Goal: Task Accomplishment & Management: Manage account settings

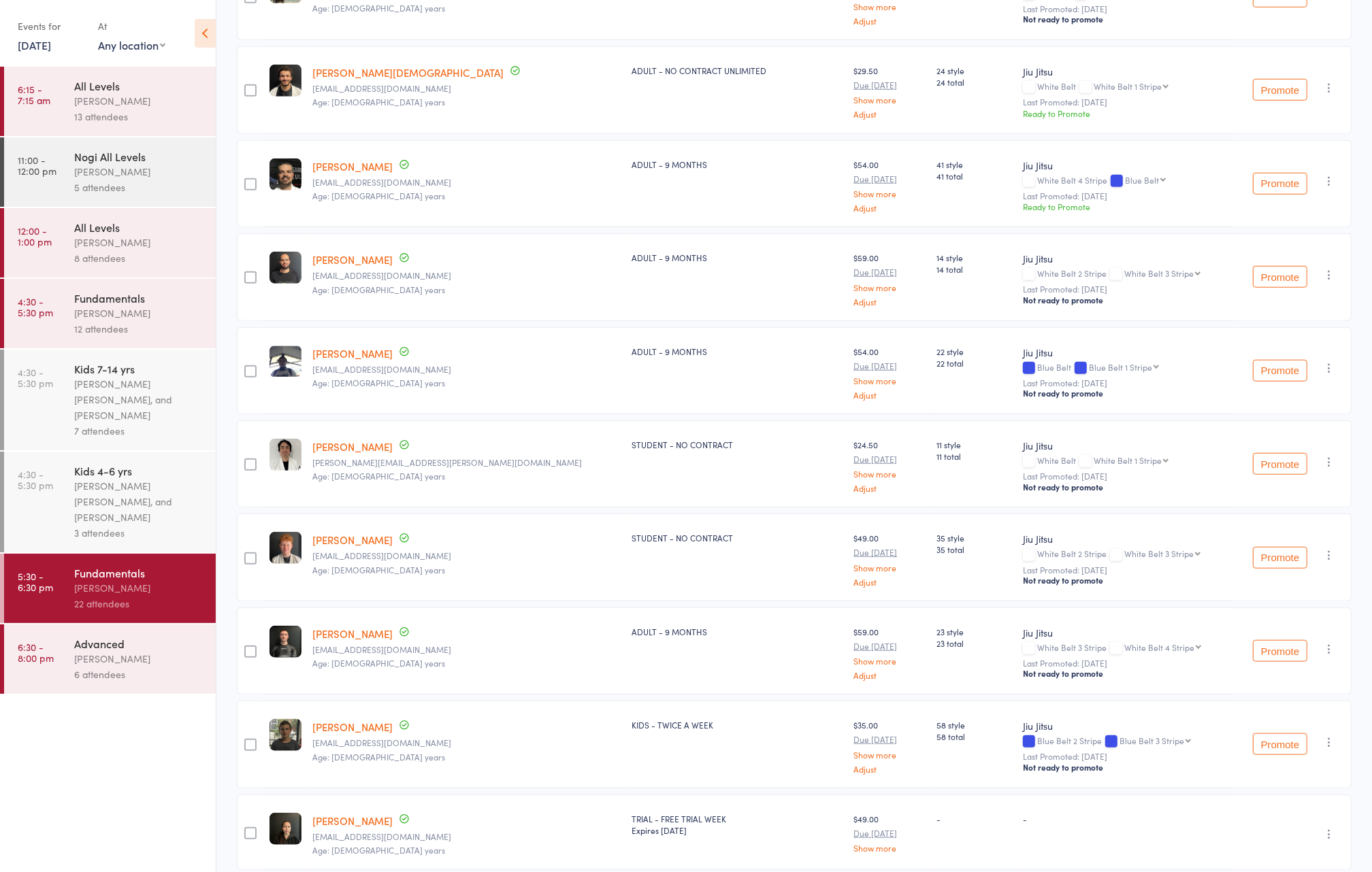
scroll to position [1307, 0]
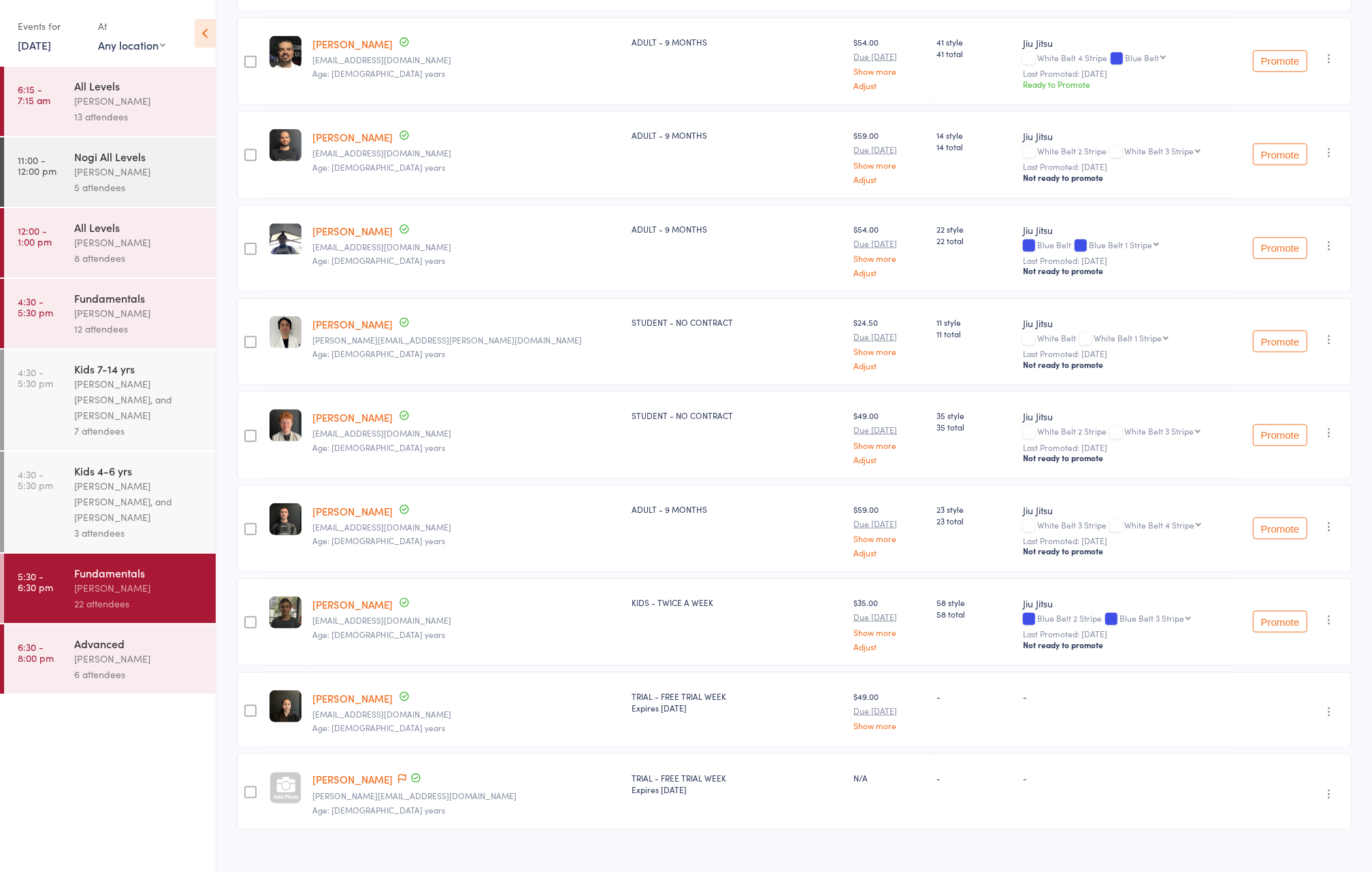
click at [151, 680] on div "6 attendees" at bounding box center [140, 675] width 130 height 16
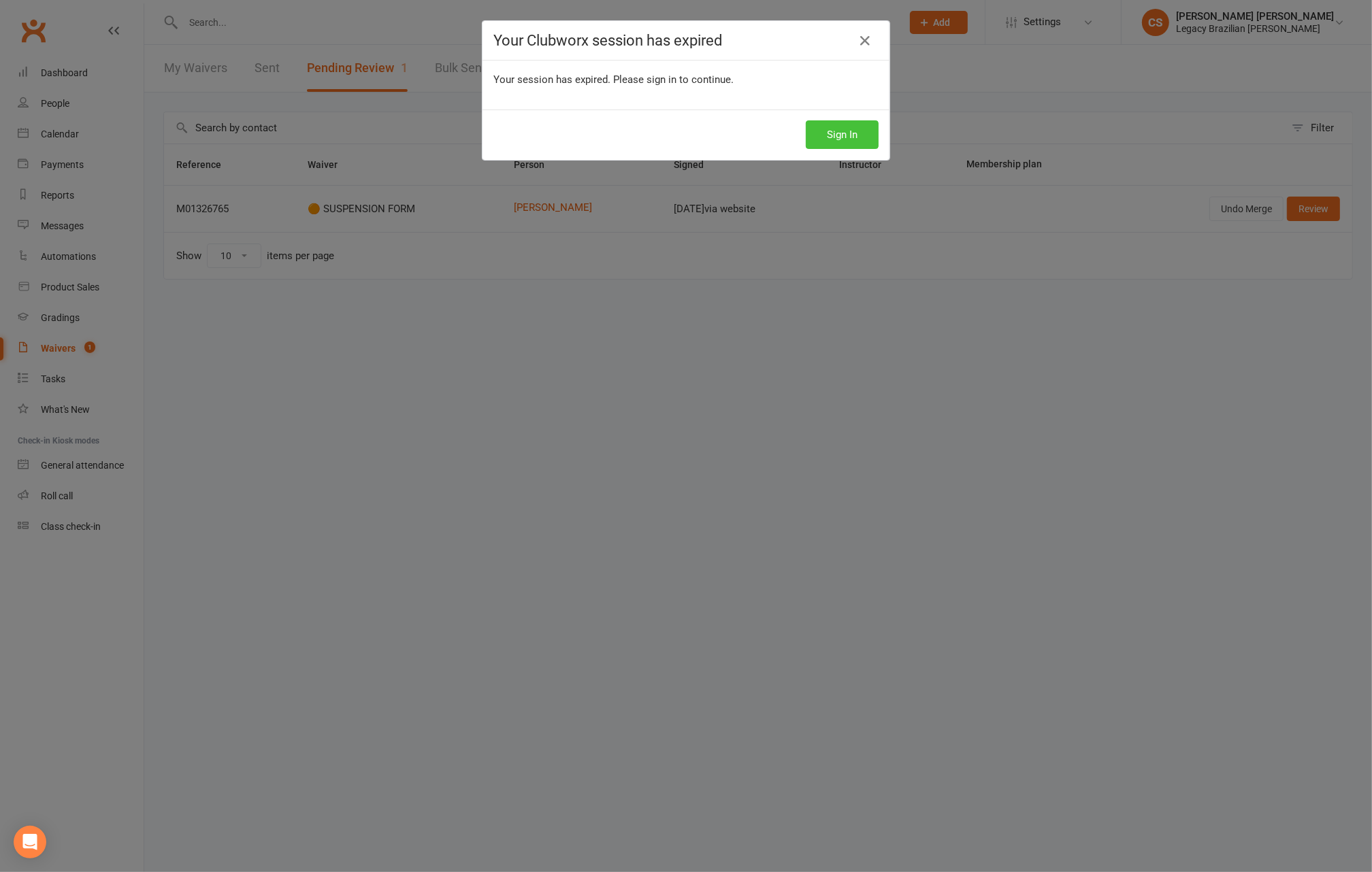
click at [840, 127] on button "Sign In" at bounding box center [842, 135] width 73 height 29
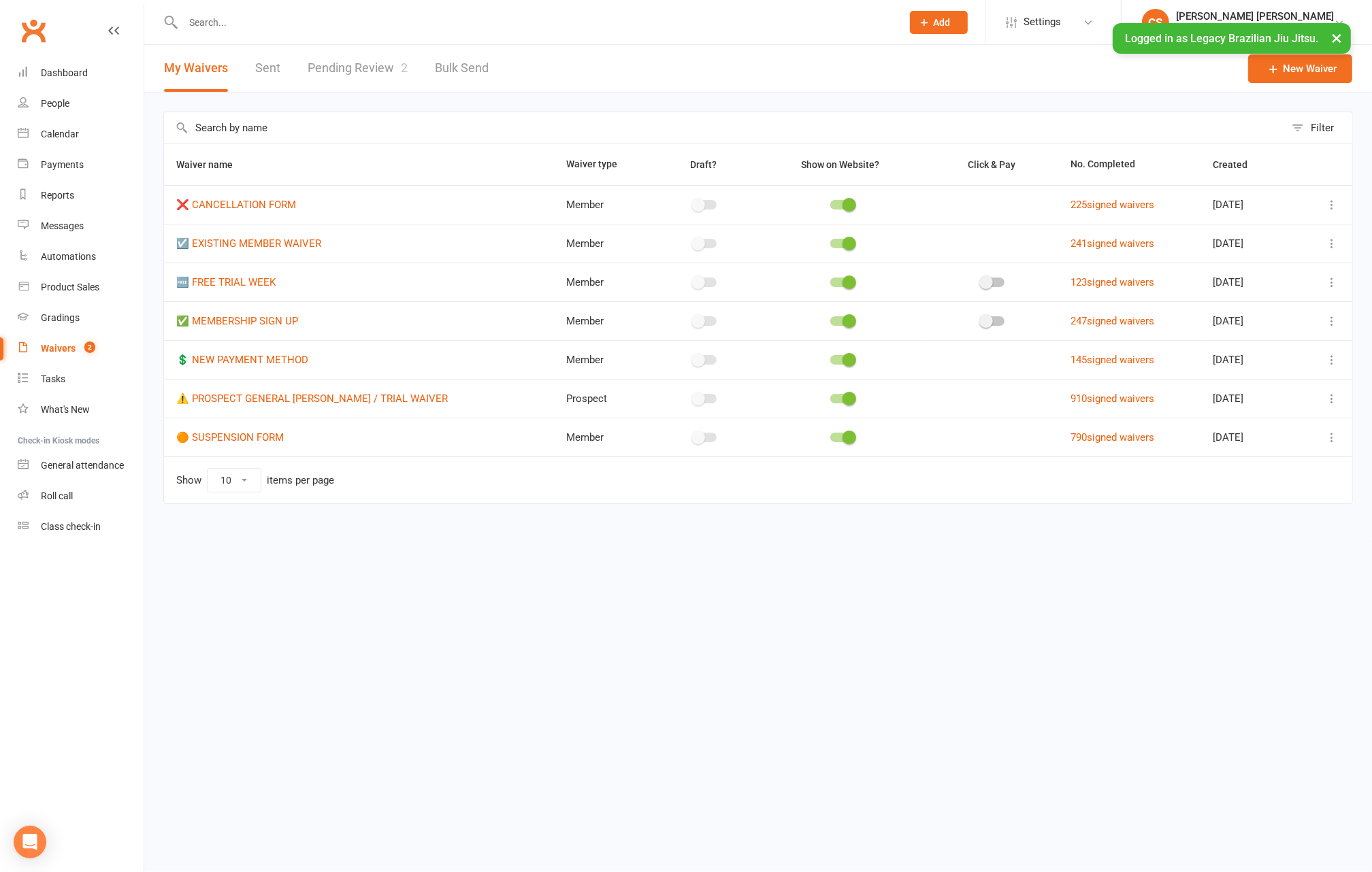
click at [339, 75] on link "Pending Review 2" at bounding box center [357, 68] width 100 height 47
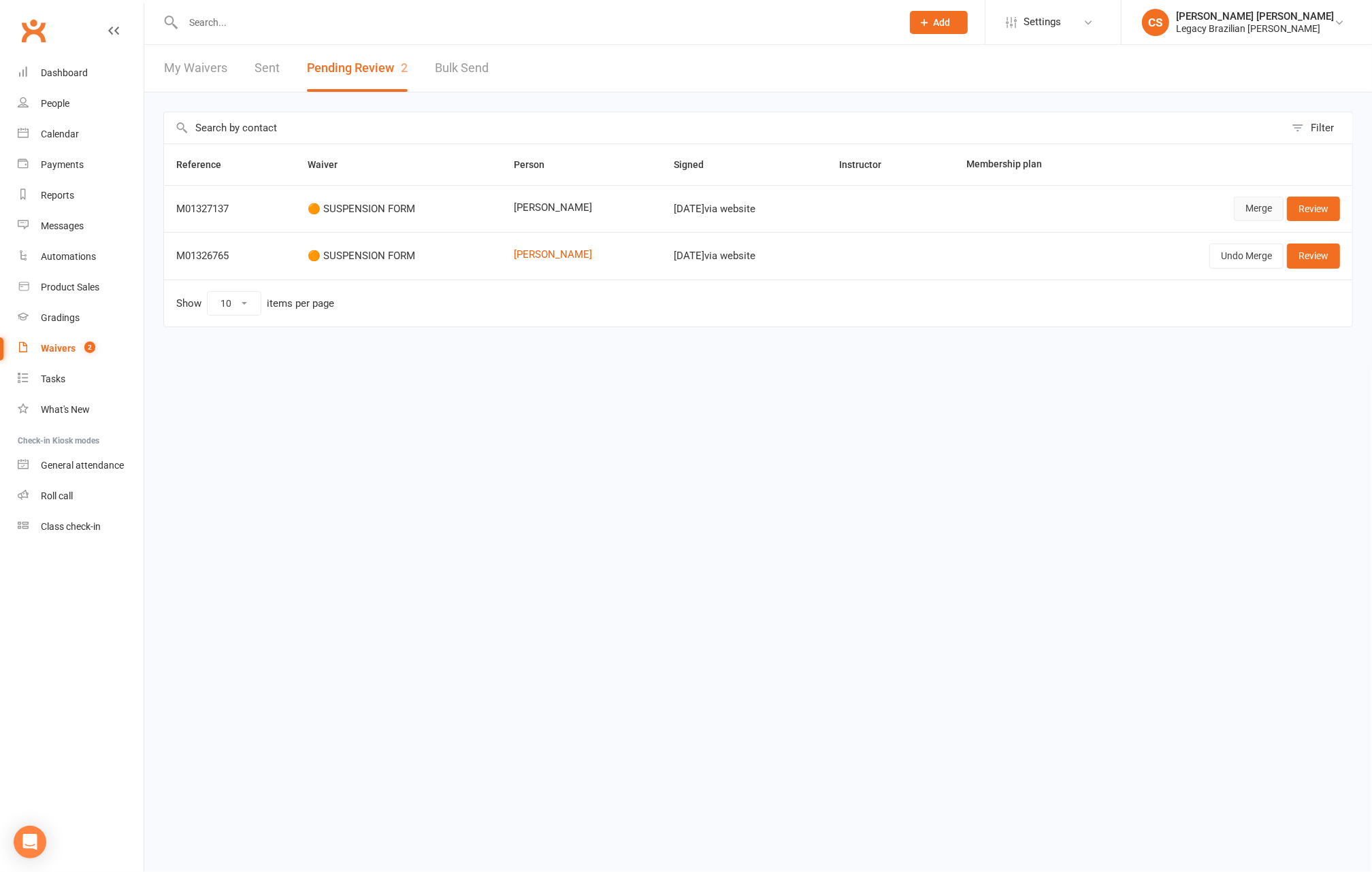
click at [1258, 209] on link "Merge" at bounding box center [1258, 209] width 50 height 25
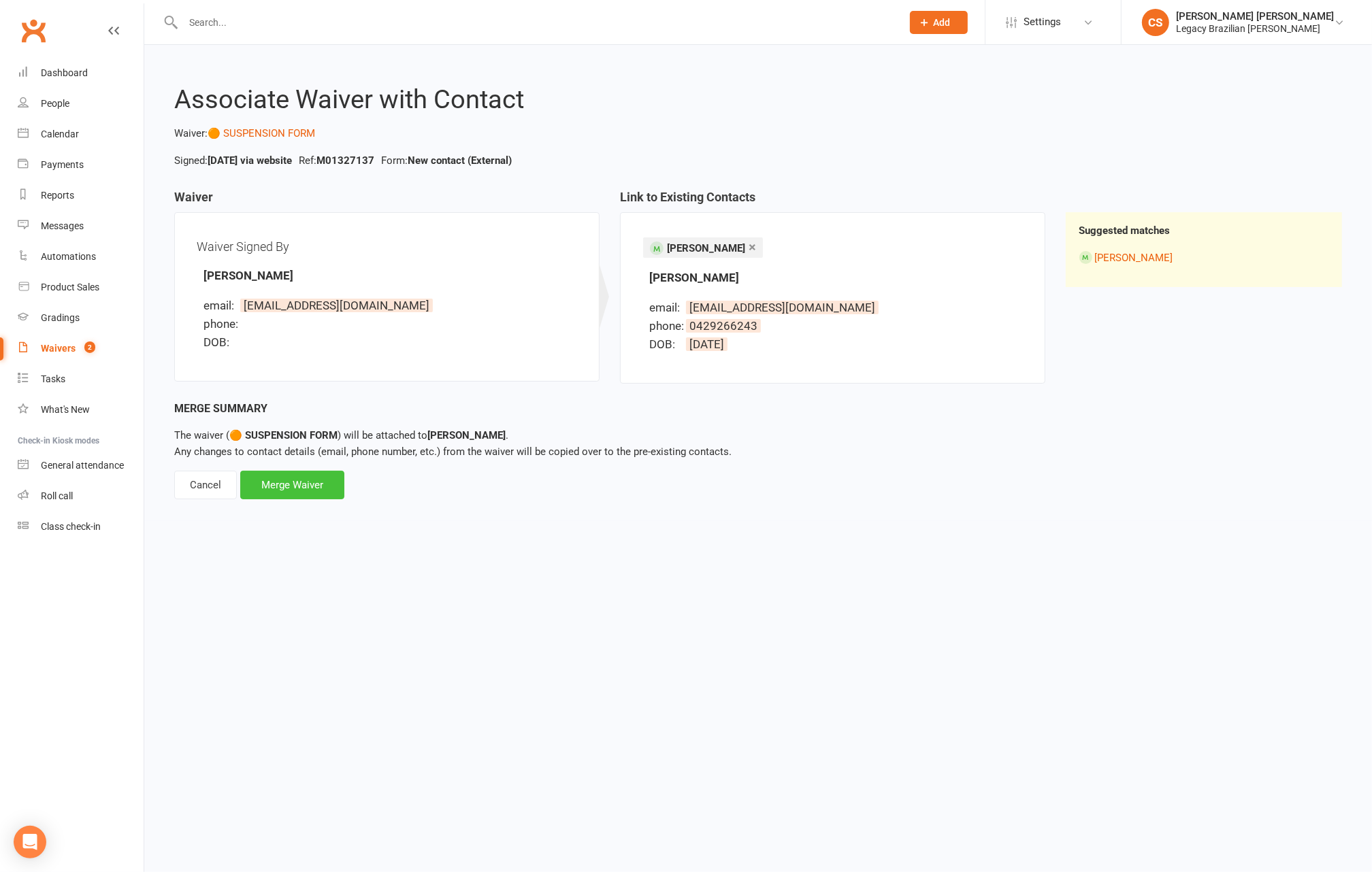
click at [307, 482] on div "Merge Waiver" at bounding box center [292, 485] width 104 height 29
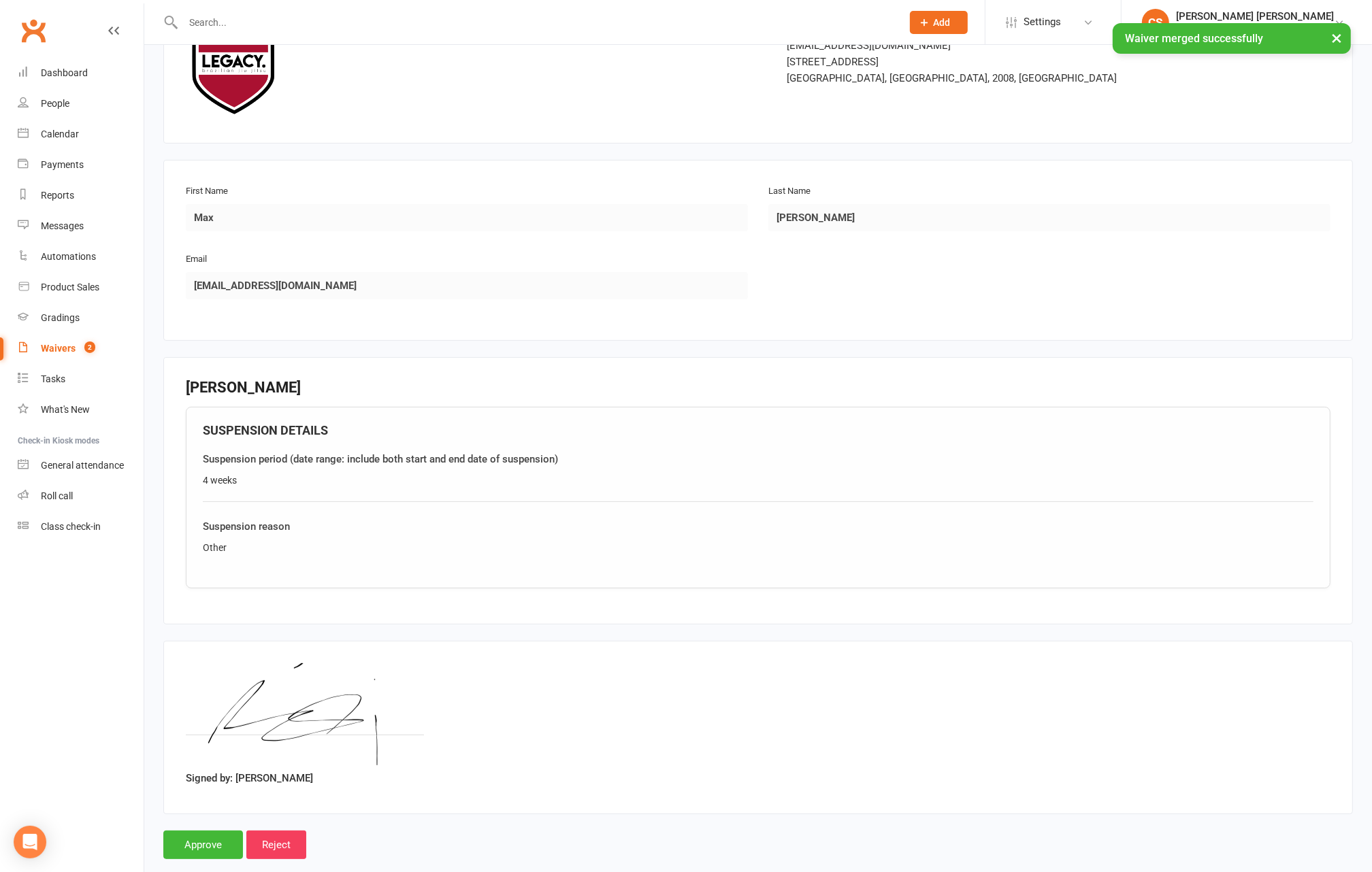
scroll to position [130, 0]
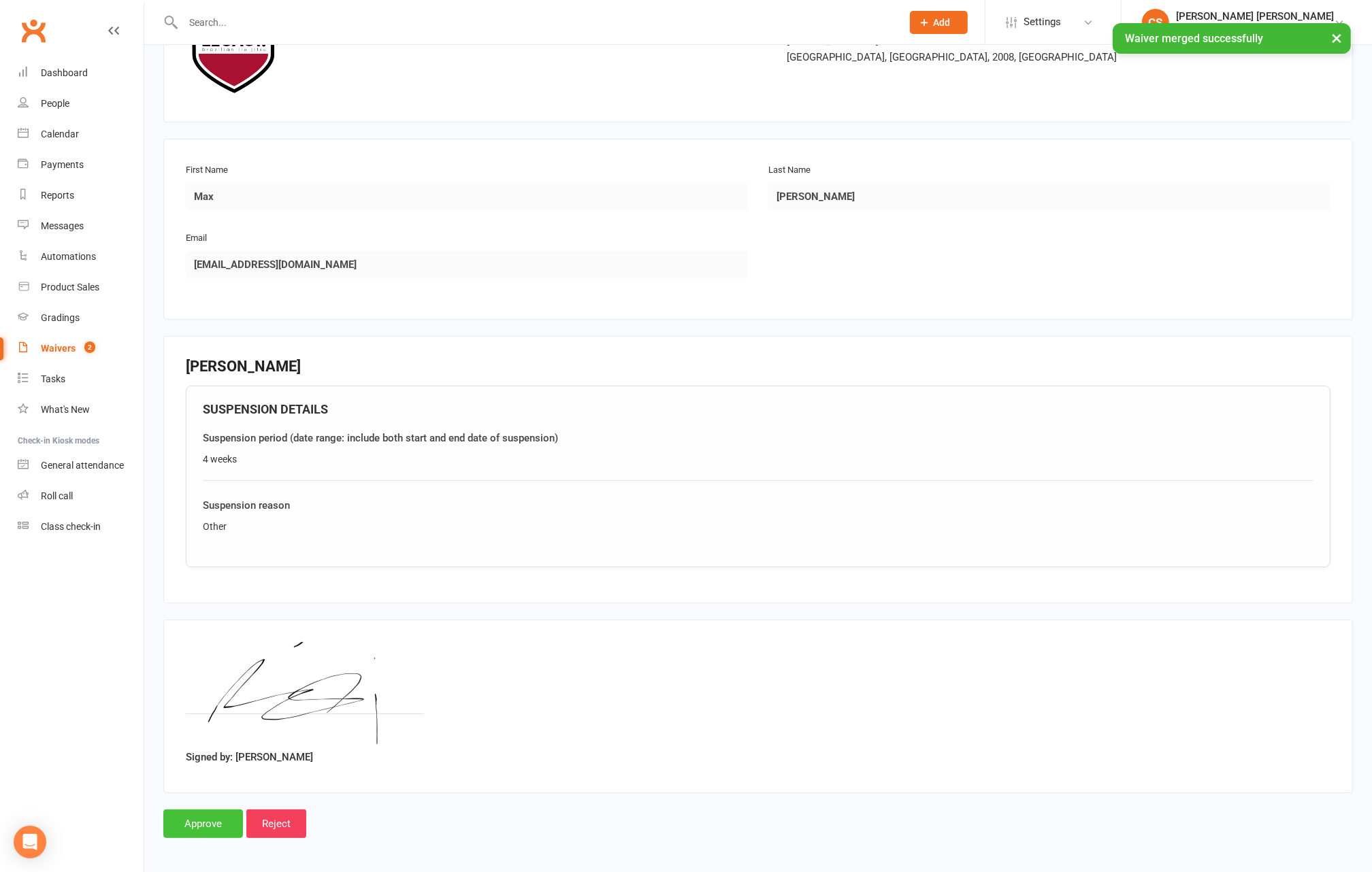
click at [195, 817] on input "Approve" at bounding box center [203, 824] width 80 height 29
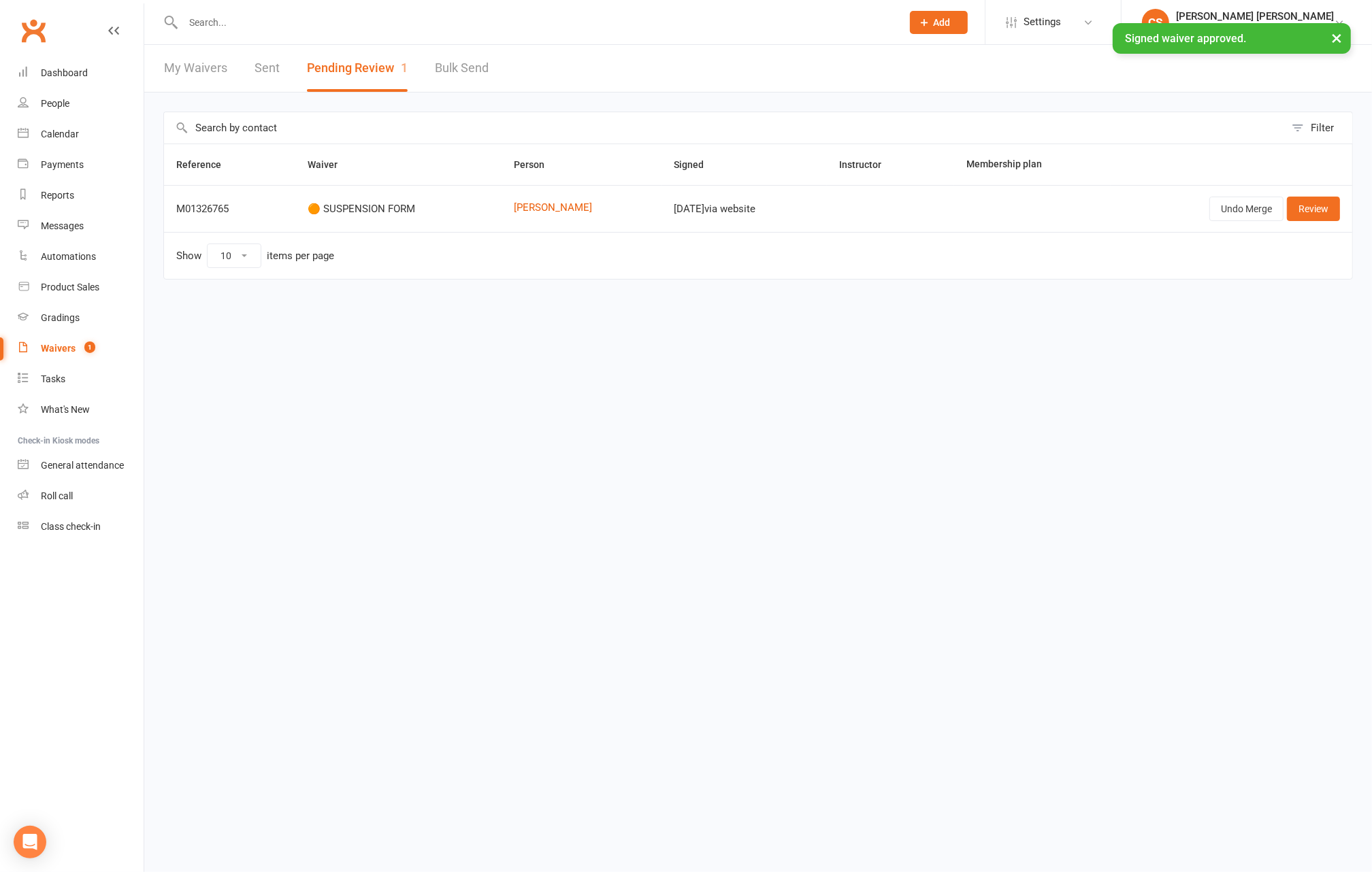
click at [226, 14] on input "text" at bounding box center [535, 22] width 713 height 19
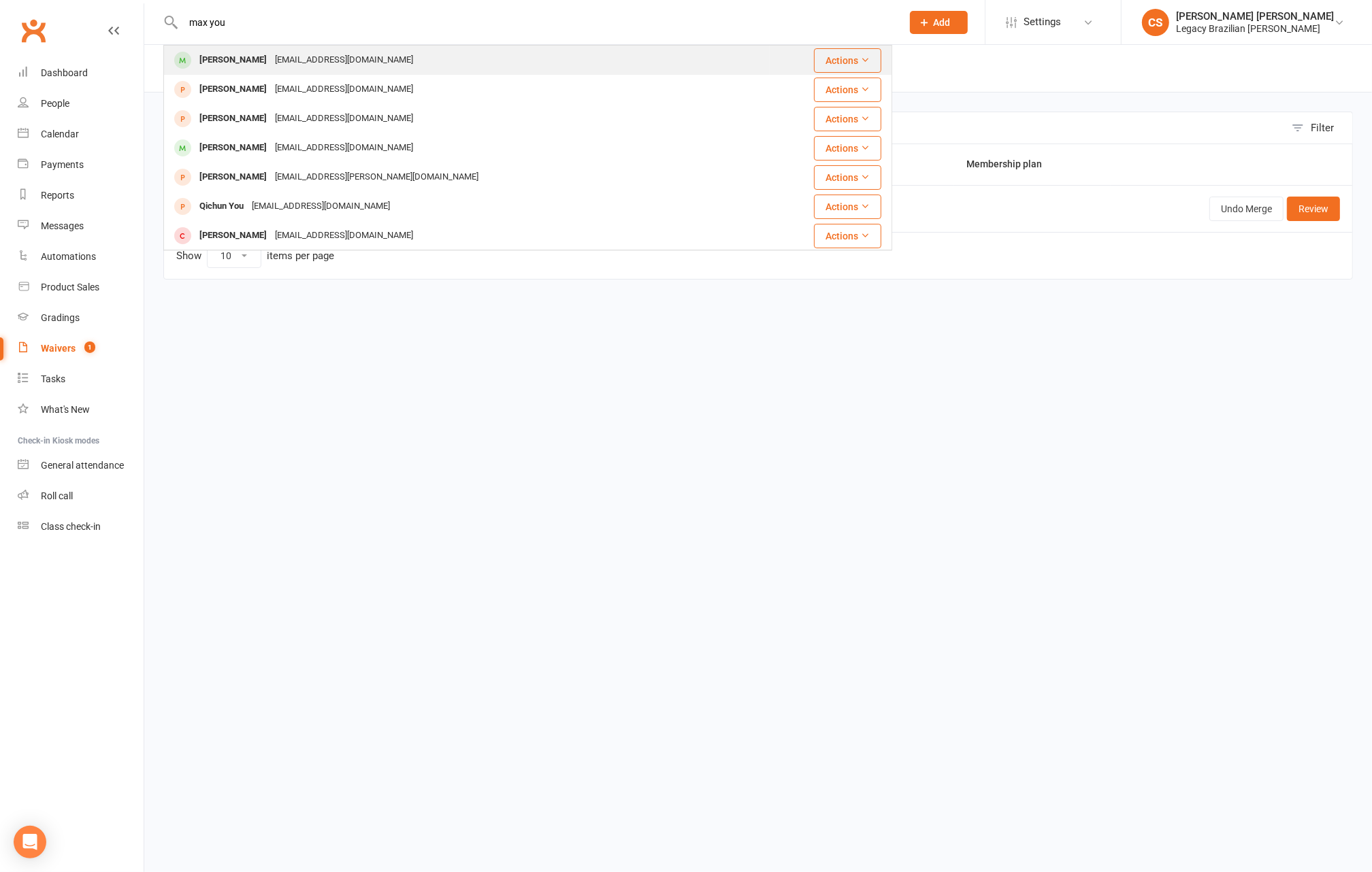
type input "max you"
click at [326, 62] on div "Maxyounanz904@gmail.com" at bounding box center [344, 60] width 146 height 20
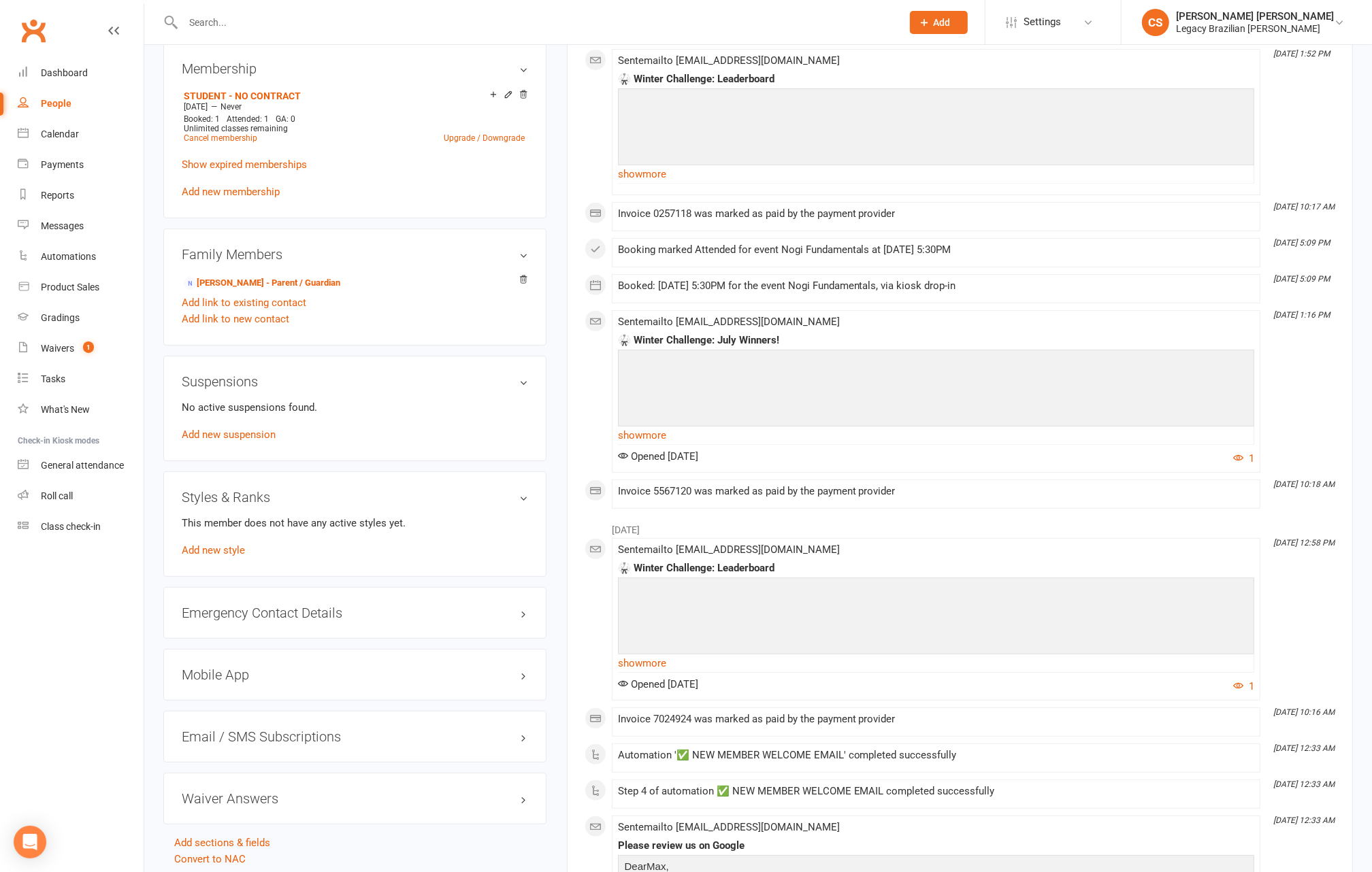
scroll to position [528, 0]
click at [258, 424] on div "No active suspensions found. Add new suspension" at bounding box center [354, 424] width 346 height 43
click at [250, 435] on link "Add new suspension" at bounding box center [229, 437] width 94 height 12
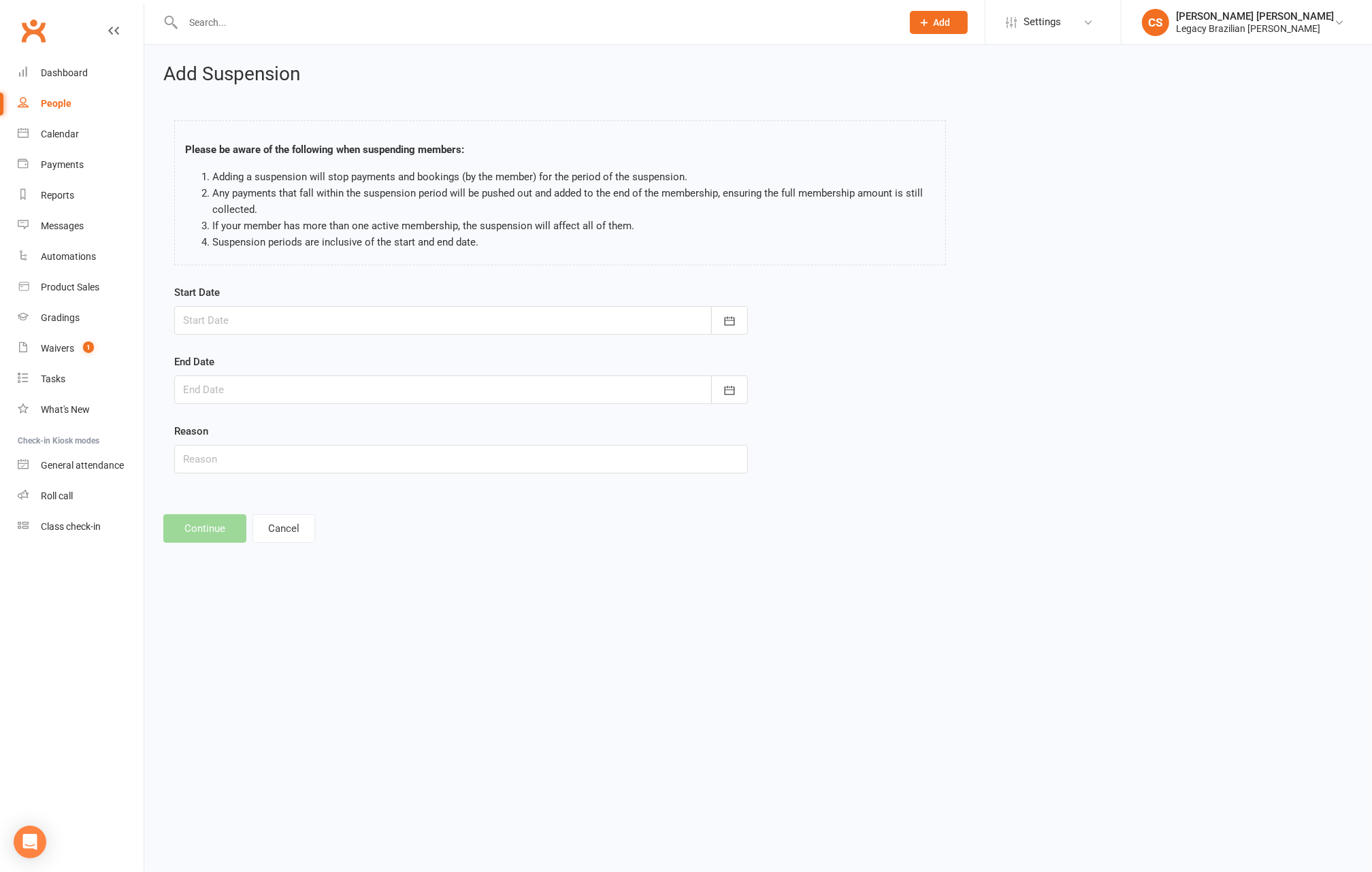
click at [279, 320] on div at bounding box center [461, 320] width 574 height 29
click at [290, 458] on span "12" at bounding box center [289, 458] width 11 height 11
drag, startPoint x: 278, startPoint y: 321, endPoint x: 259, endPoint y: 455, distance: 135.3
click at [278, 321] on div at bounding box center [461, 320] width 574 height 29
click at [259, 454] on span "11" at bounding box center [259, 458] width 11 height 11
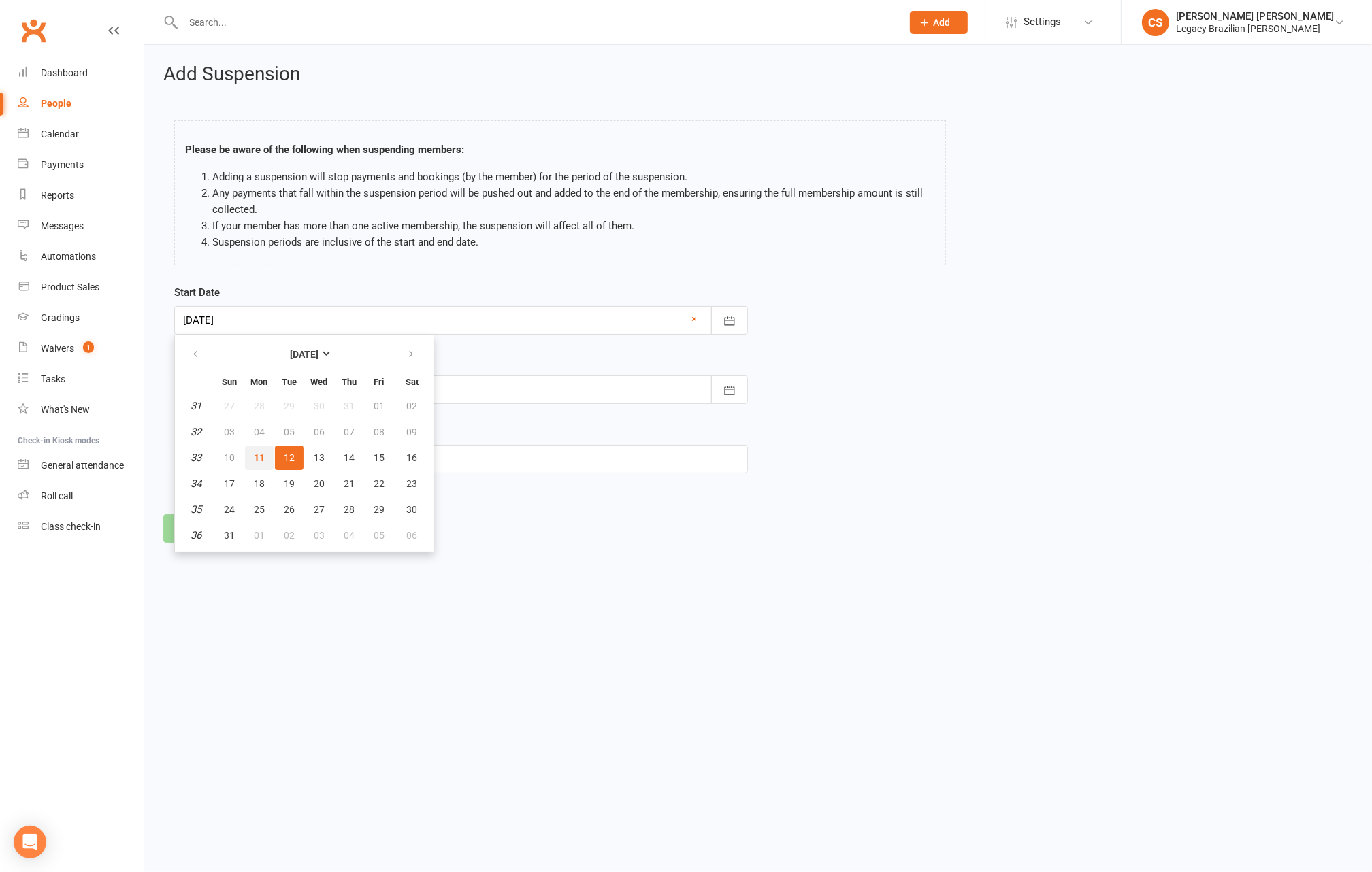
type input "11 Aug 2025"
click at [261, 372] on div "End Date August 2025 Sun Mon Tue Wed Thu Fri Sat 31 27 28 29 30 31 01 02 32 03 …" at bounding box center [461, 379] width 574 height 51
click at [268, 403] on form "Start Date 11 Aug 2025 August 2025 Sun Mon Tue Wed Thu Fri Sat 31 27 28 29 30 3…" at bounding box center [461, 379] width 574 height 189
click at [281, 385] on div at bounding box center [461, 390] width 574 height 29
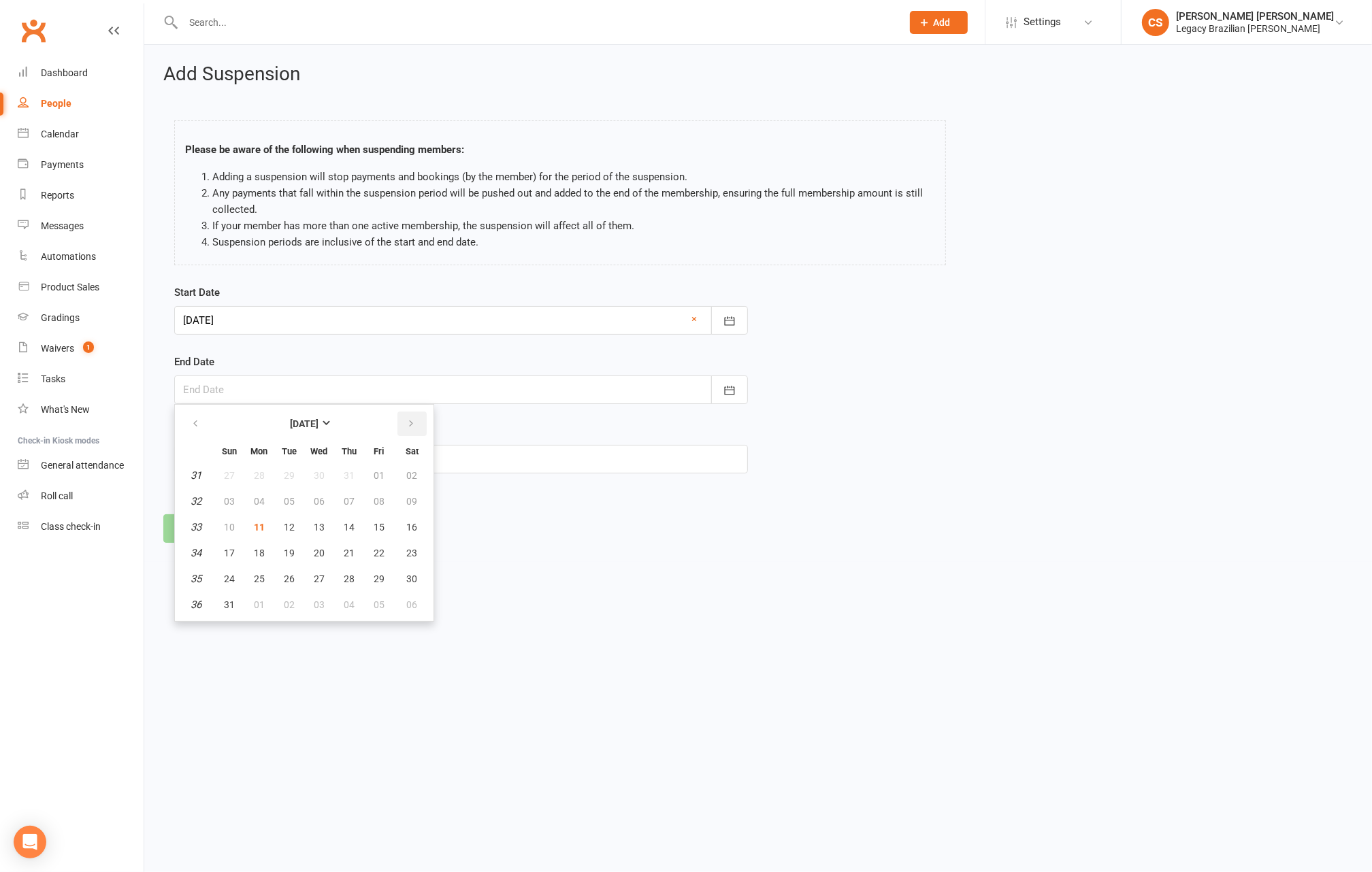
click at [411, 427] on icon "button" at bounding box center [411, 424] width 9 height 11
drag, startPoint x: 262, startPoint y: 499, endPoint x: 263, endPoint y: 467, distance: 32.0
click at [262, 500] on span "08" at bounding box center [259, 501] width 11 height 11
type input "08 Sep 2025"
click at [242, 470] on input "text" at bounding box center [461, 459] width 574 height 29
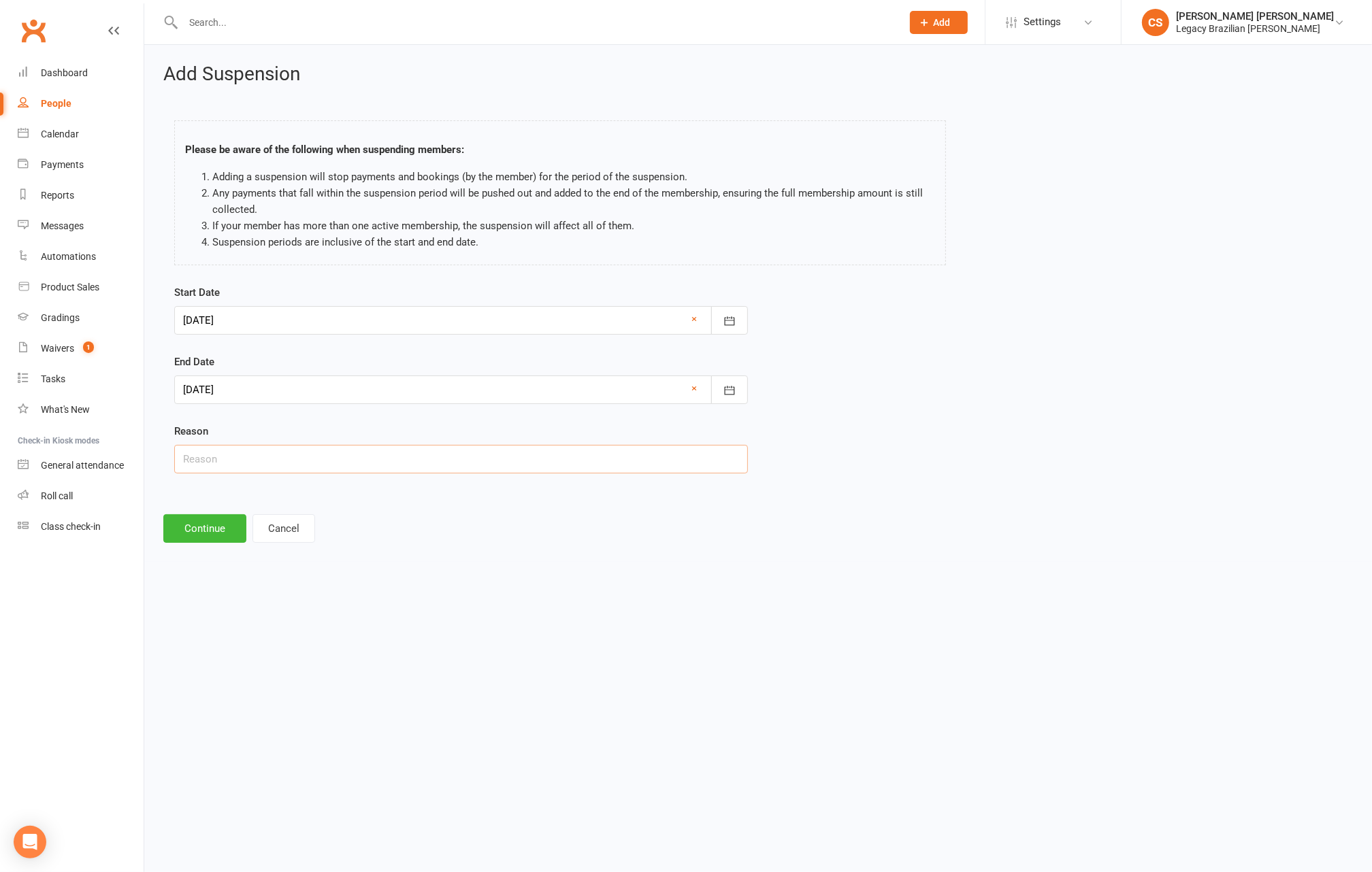
type input "Busy"
click at [214, 530] on button "Continue" at bounding box center [205, 529] width 83 height 29
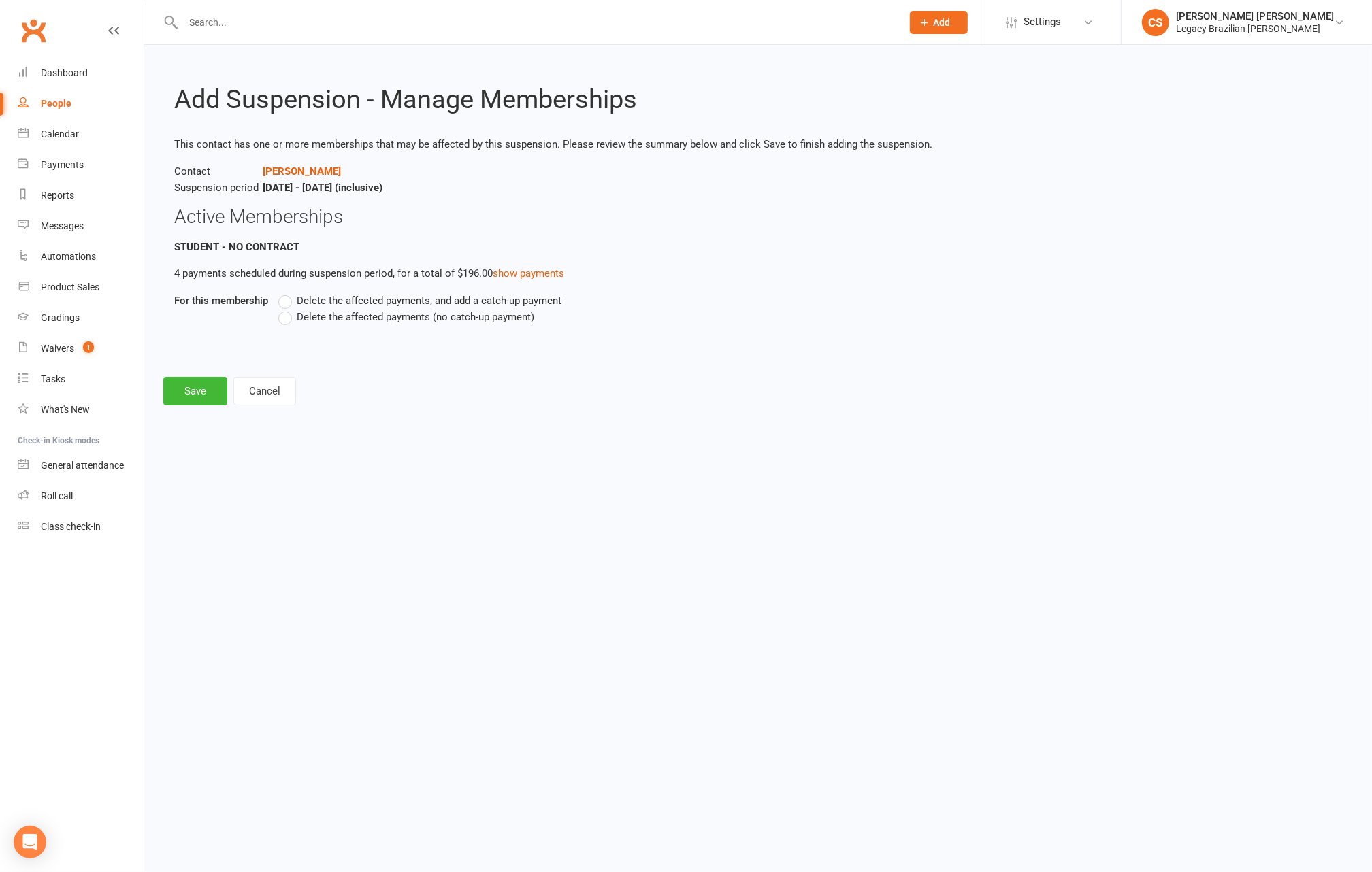
click at [291, 302] on label "Delete the affected payments, and add a catch-up payment" at bounding box center [419, 301] width 283 height 17
click at [287, 293] on input "Delete the affected payments, and add a catch-up payment" at bounding box center [283, 293] width 9 height 0
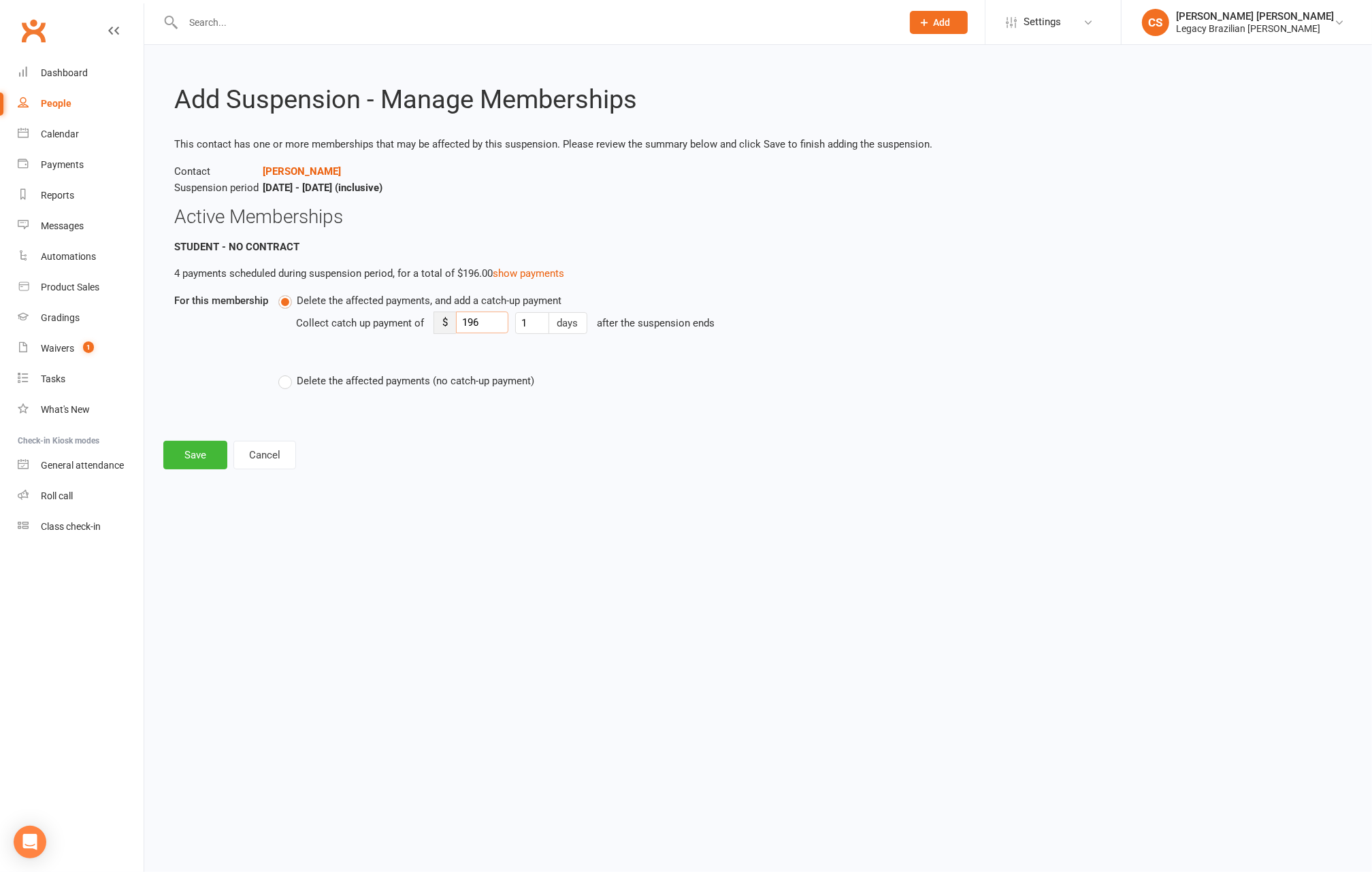
drag, startPoint x: 490, startPoint y: 322, endPoint x: 407, endPoint y: 317, distance: 83.2
click at [407, 317] on div "Collect catch up payment of $ 196 1 days after the suspension ends" at bounding box center [666, 333] width 741 height 48
type input "20"
click at [203, 445] on button "Save" at bounding box center [195, 456] width 64 height 29
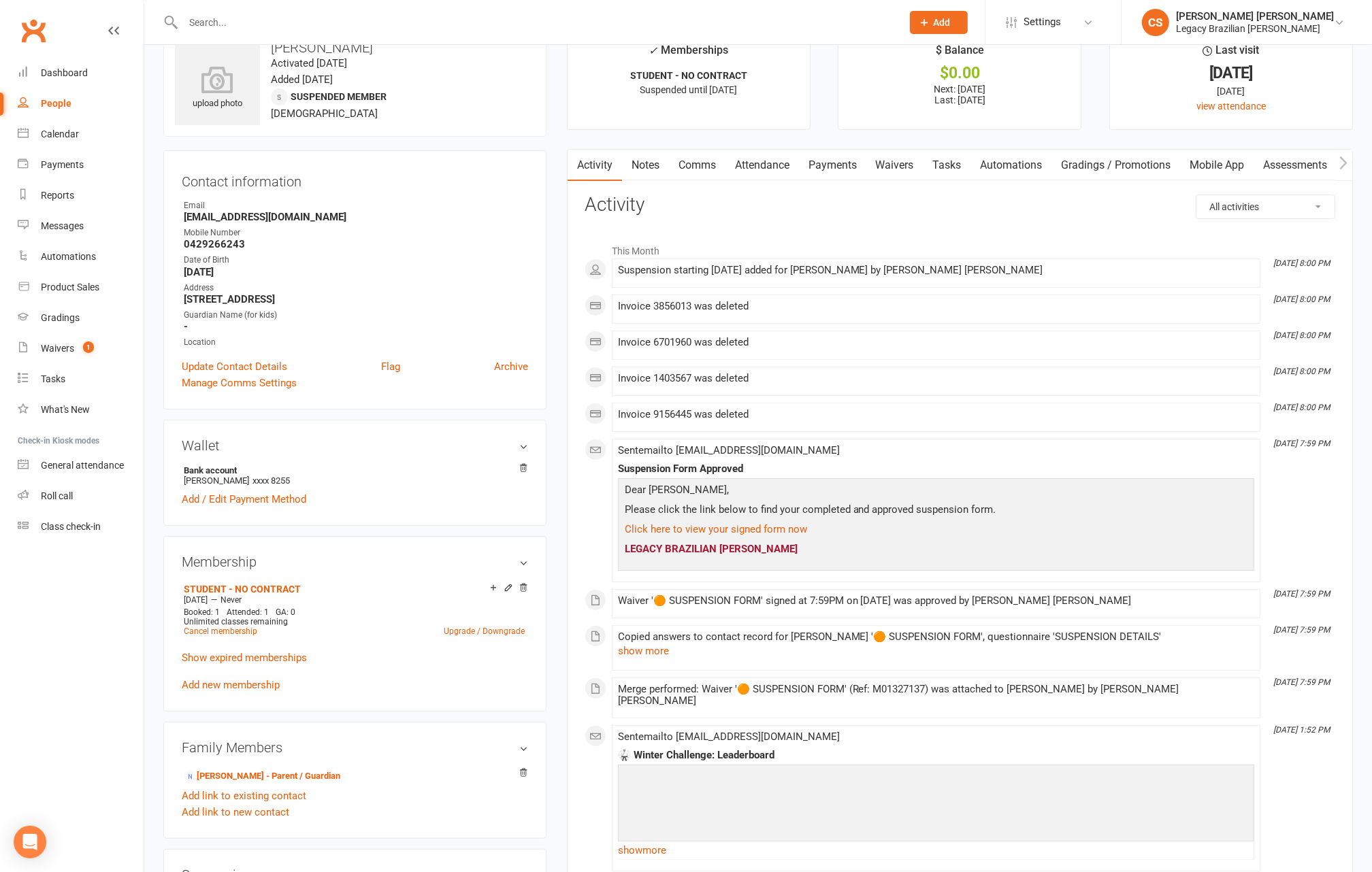
scroll to position [42, 0]
